Goal: Obtain resource: Download file/media

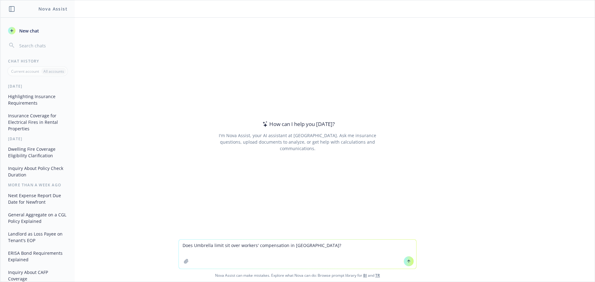
type textarea "Does Umbrella limit sit over workers' compensation in [GEOGRAPHIC_DATA]?"
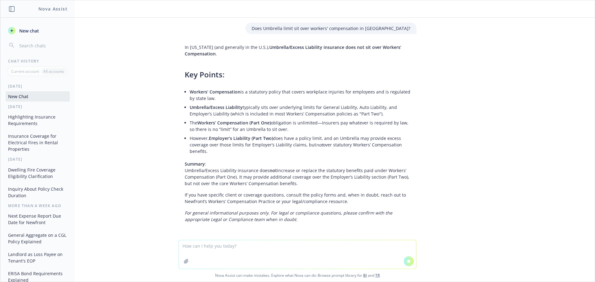
scroll to position [11, 0]
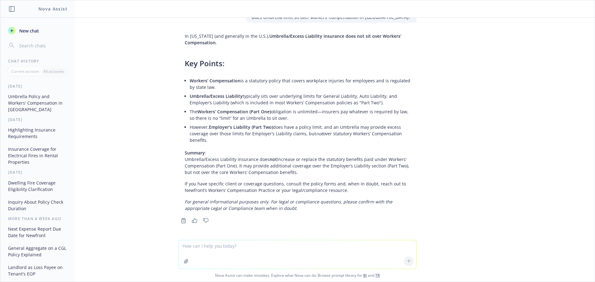
drag, startPoint x: 276, startPoint y: 119, endPoint x: 186, endPoint y: 83, distance: 96.3
click at [190, 83] on ul "Workers’ Compensation is a statutory policy that covers workplace injuries for …" at bounding box center [300, 110] width 220 height 68
copy ul "Workers’ Compensation is a statutory policy that covers workplace injuries for …"
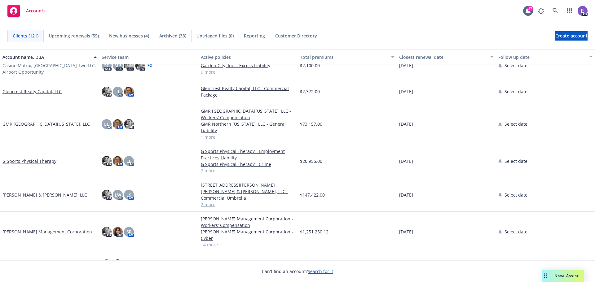
scroll to position [1146, 0]
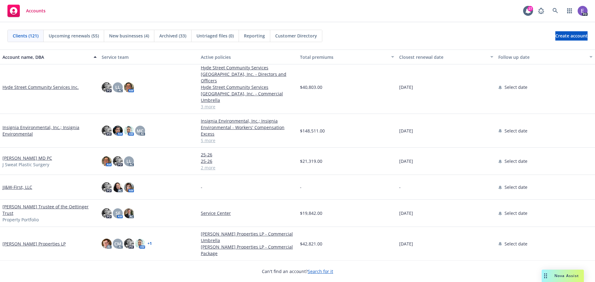
click at [25, 124] on link "Insignia Environmental, Inc.; Insignia Environmental" at bounding box center [49, 130] width 94 height 13
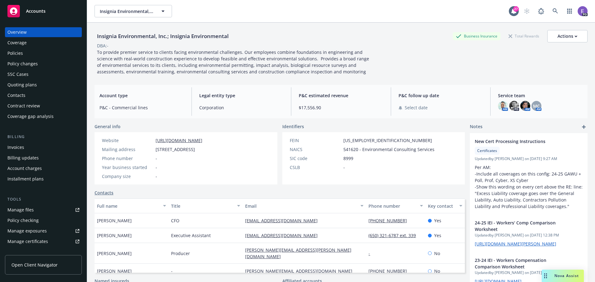
click at [15, 53] on div "Policies" at bounding box center [14, 53] width 15 height 10
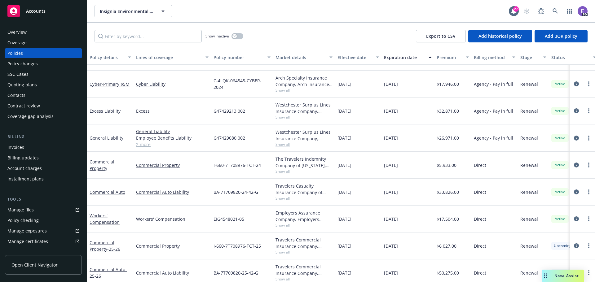
scroll to position [30, 0]
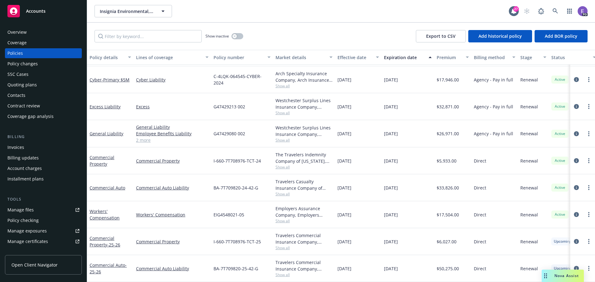
click at [146, 137] on link "2 more" at bounding box center [172, 140] width 72 height 7
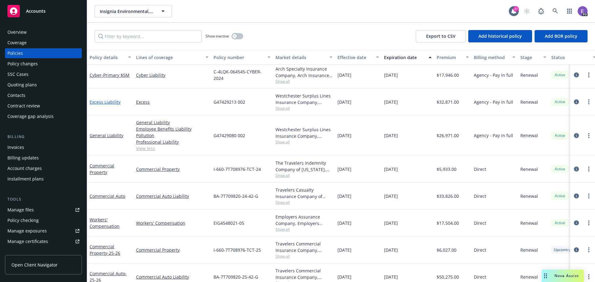
click at [111, 103] on link "Excess Liability" at bounding box center [104, 102] width 31 height 6
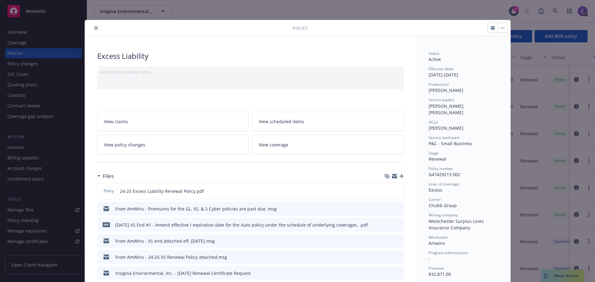
click at [270, 122] on span "View scheduled items" at bounding box center [281, 121] width 45 height 7
click at [386, 191] on icon "download file" at bounding box center [387, 190] width 5 height 5
click at [92, 28] on button "close" at bounding box center [95, 27] width 7 height 7
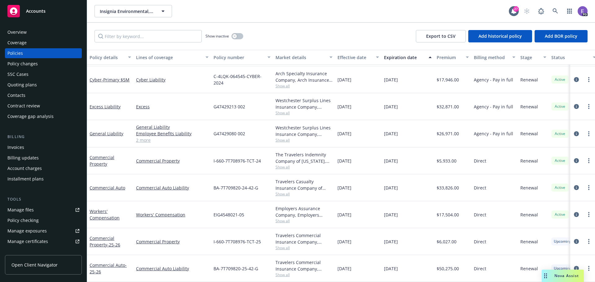
click at [37, 11] on span "Accounts" at bounding box center [36, 11] width 20 height 5
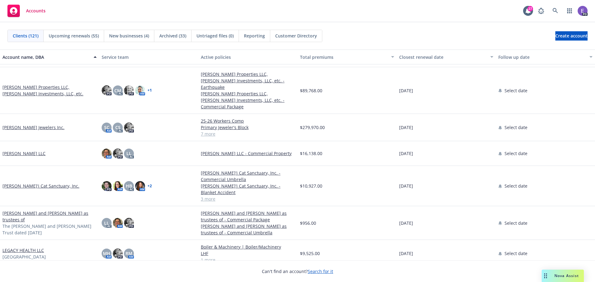
scroll to position [1455, 0]
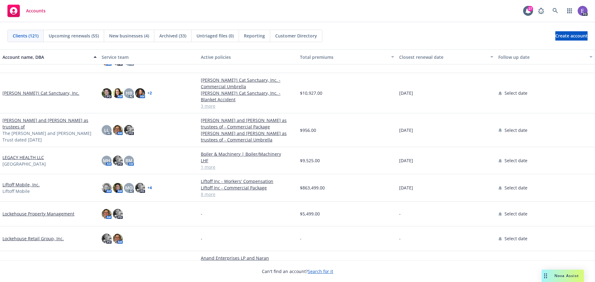
click at [201, 164] on link "1 more" at bounding box center [248, 167] width 94 height 7
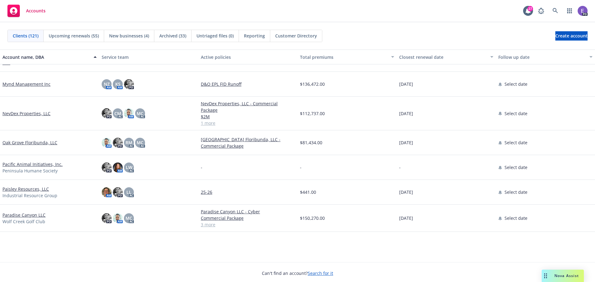
scroll to position [1765, 0]
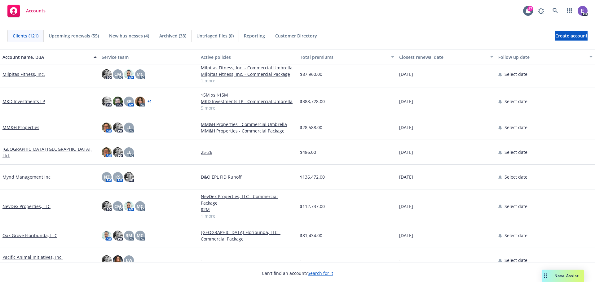
click at [19, 128] on link "MM&H Properties" at bounding box center [20, 127] width 37 height 7
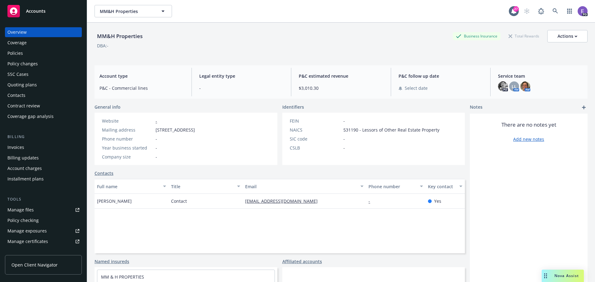
click at [15, 149] on div "Invoices" at bounding box center [15, 147] width 17 height 10
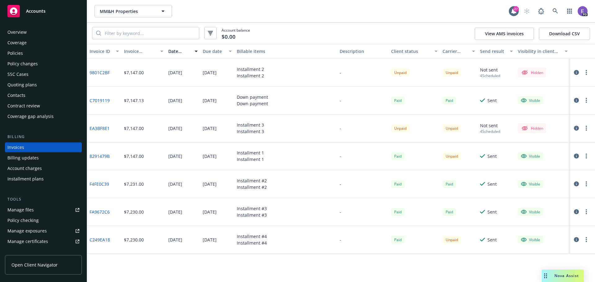
click at [101, 72] on link "9801C2BF" at bounding box center [99, 72] width 20 height 7
click at [18, 32] on div "Overview" at bounding box center [16, 32] width 19 height 10
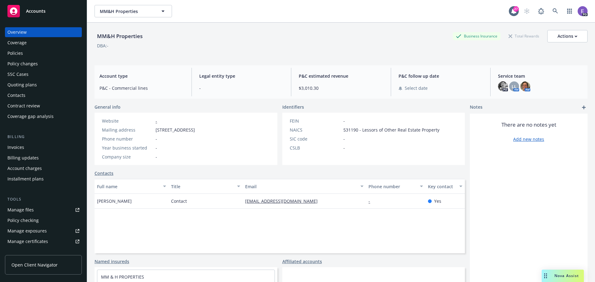
click at [16, 51] on div "Policies" at bounding box center [14, 53] width 15 height 10
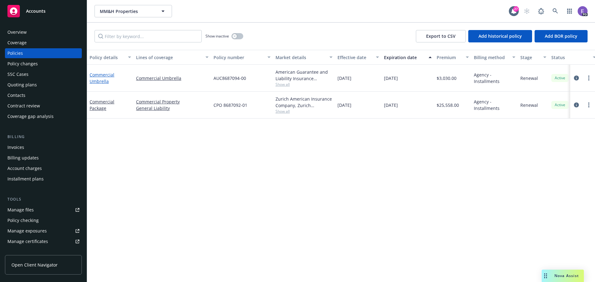
click at [96, 80] on link "Commercial Umbrella" at bounding box center [101, 78] width 25 height 12
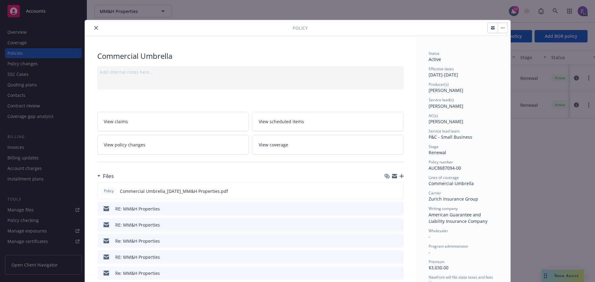
click at [95, 27] on icon "close" at bounding box center [96, 28] width 4 height 4
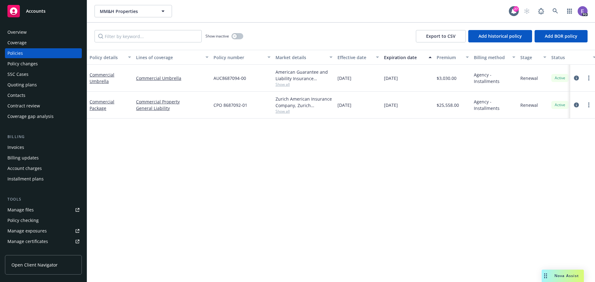
click at [28, 11] on span "Accounts" at bounding box center [36, 11] width 20 height 5
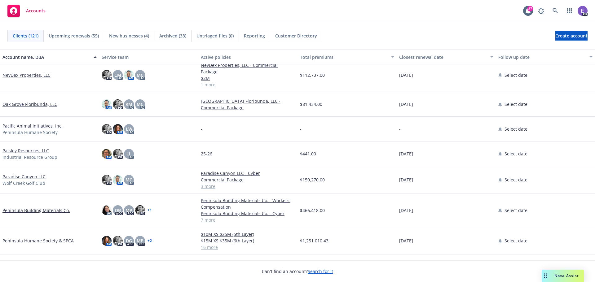
scroll to position [2261, 0]
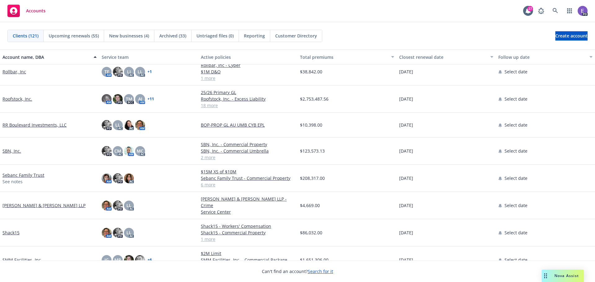
click at [16, 232] on link "Shack15" at bounding box center [10, 232] width 17 height 7
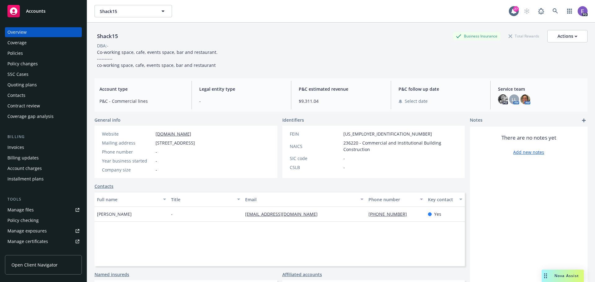
click at [18, 52] on div "Policies" at bounding box center [14, 53] width 15 height 10
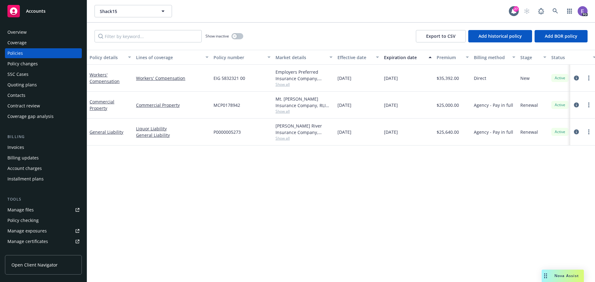
click at [32, 10] on span "Accounts" at bounding box center [36, 11] width 20 height 5
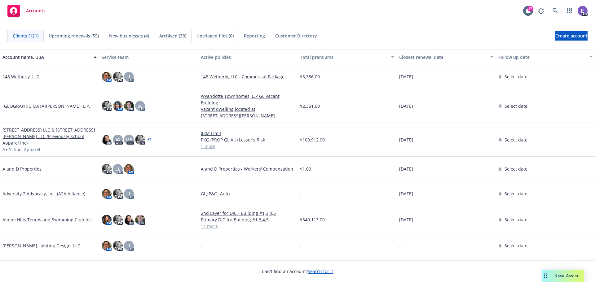
click at [559, 275] on span "Nova Assist" at bounding box center [566, 275] width 24 height 5
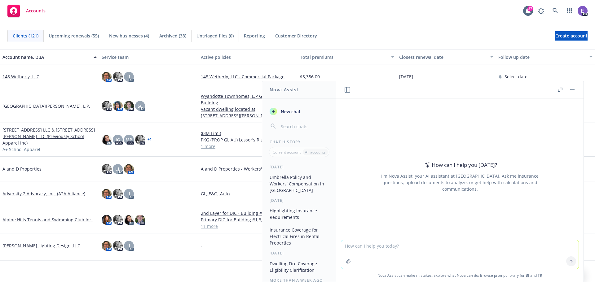
click at [380, 250] on textarea at bounding box center [459, 254] width 237 height 28
type textarea "h"
type textarea "what umbrella limit does Shack15 have?"
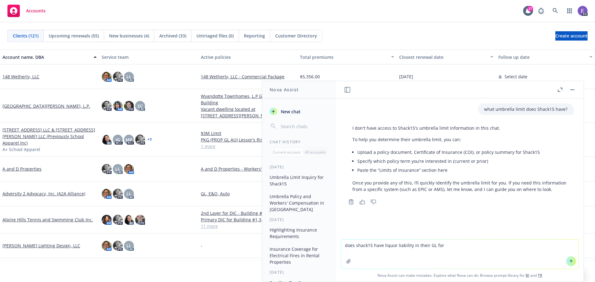
type textarea "does shack15 have liquor liability in their GL form"
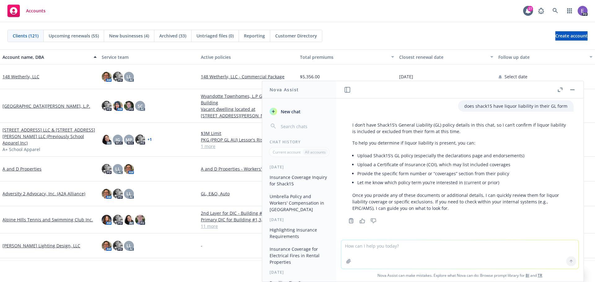
scroll to position [120, 0]
click at [122, 13] on div "Accounts 27 PD" at bounding box center [297, 11] width 595 height 22
